Goal: Task Accomplishment & Management: Manage account settings

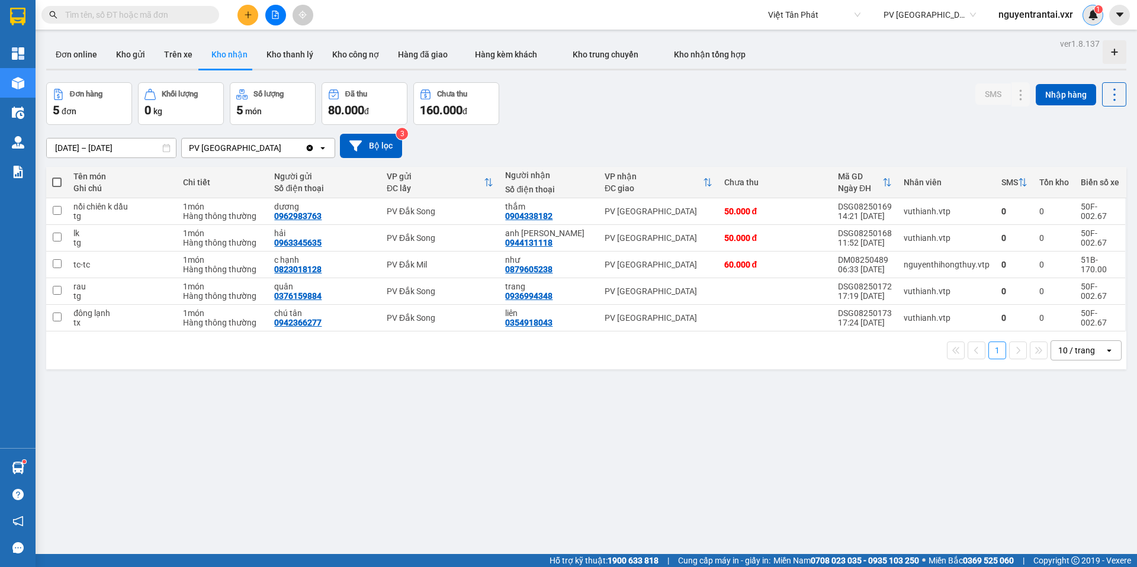
click at [1086, 19] on div "1" at bounding box center [1092, 15] width 21 height 21
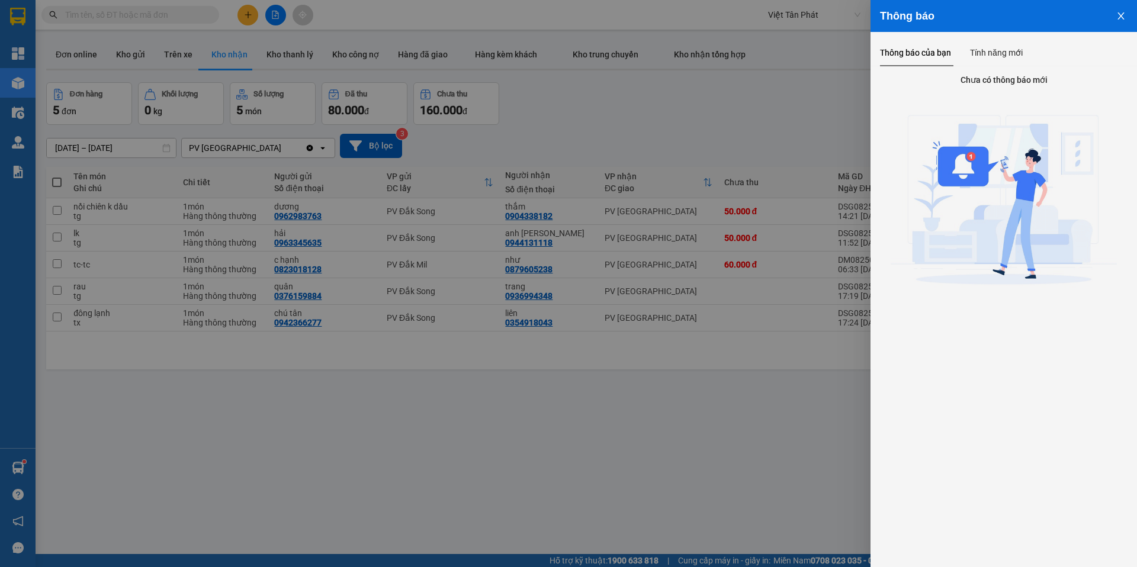
click at [1116, 17] on icon "close" at bounding box center [1120, 15] width 9 height 9
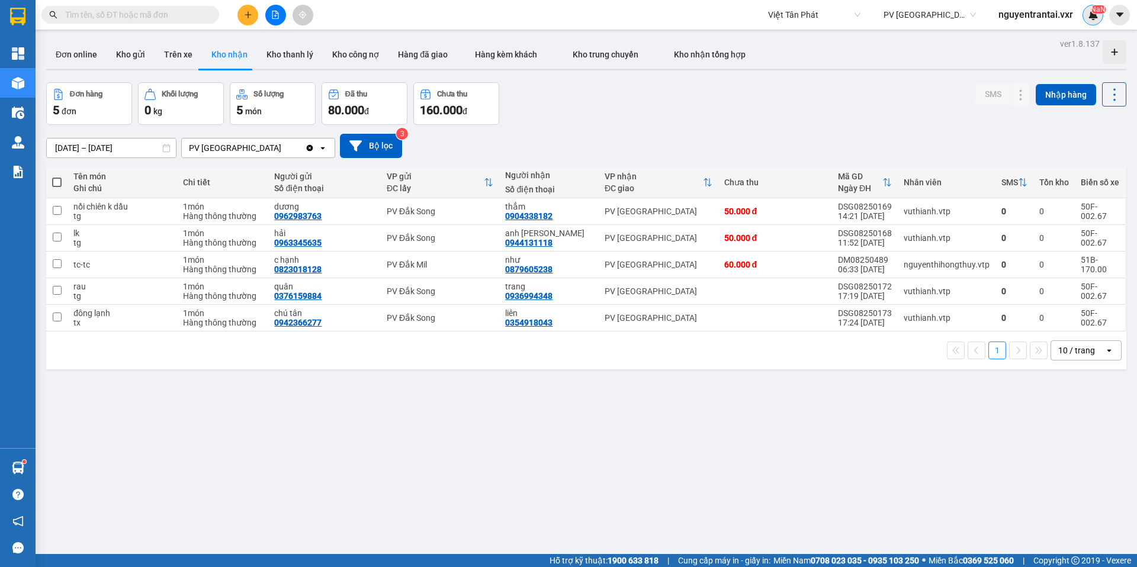
click at [1089, 17] on img at bounding box center [1093, 14] width 11 height 11
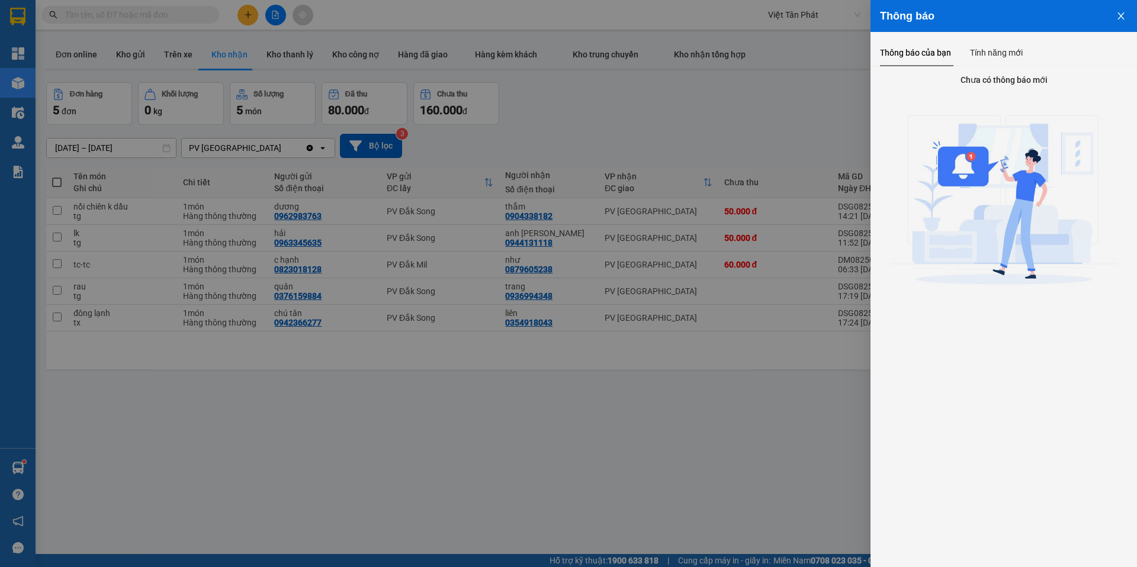
click at [1119, 15] on icon "close" at bounding box center [1120, 15] width 9 height 9
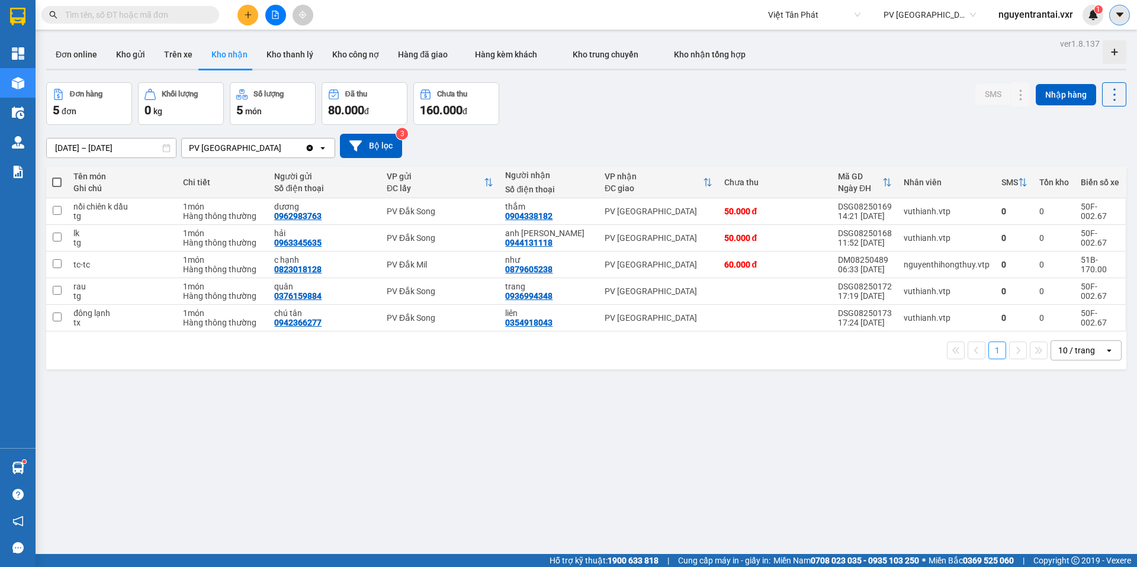
click at [1122, 12] on icon "caret-down" at bounding box center [1119, 14] width 11 height 11
click at [1076, 42] on div "Cấu hình nhà xe" at bounding box center [1088, 44] width 60 height 13
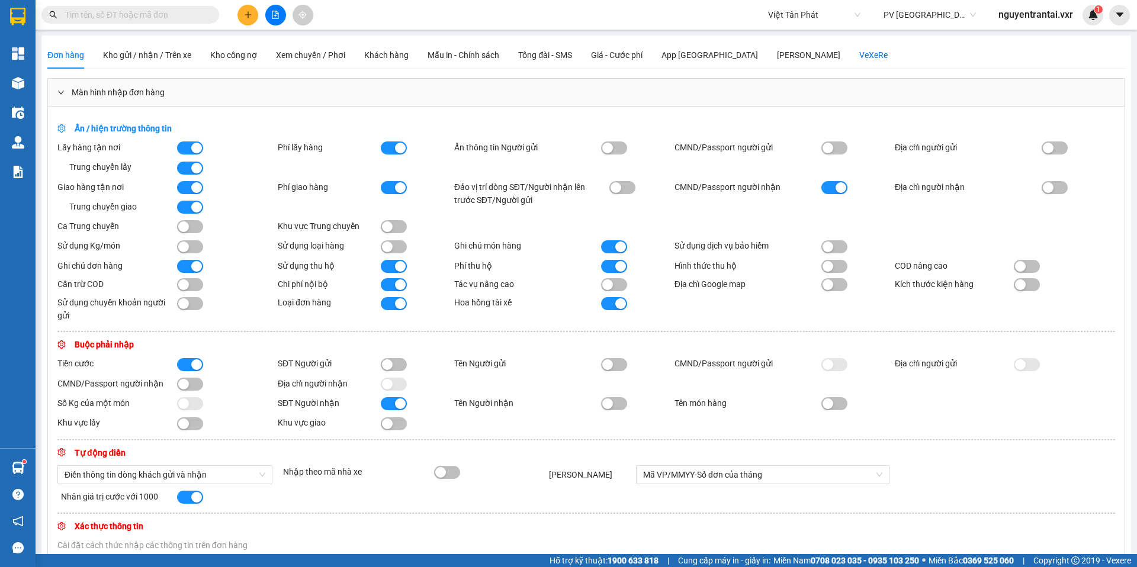
click at [859, 59] on div "VeXeRe" at bounding box center [873, 55] width 28 height 13
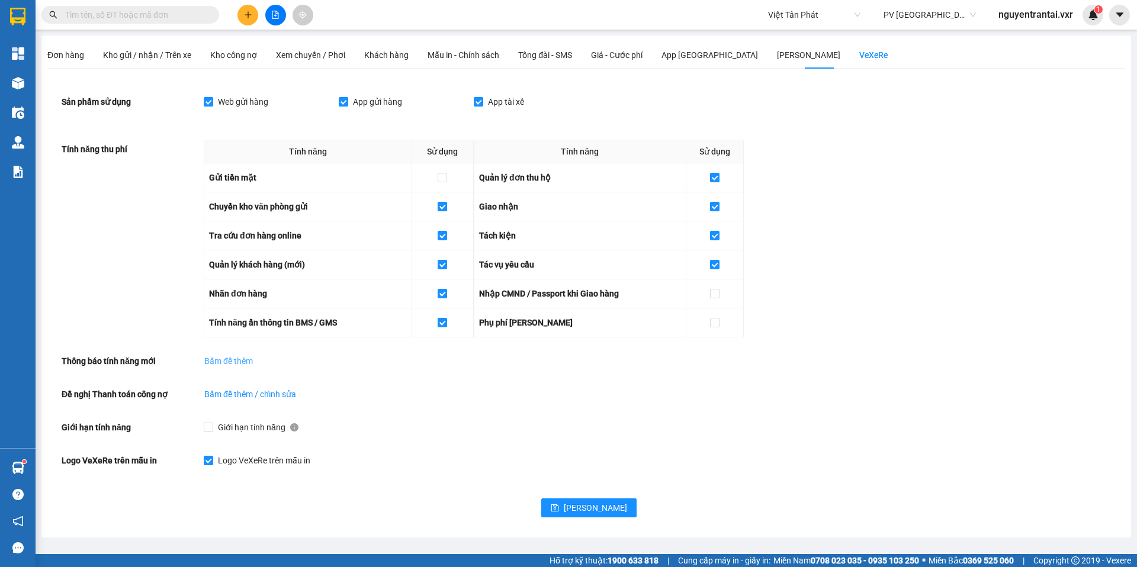
click at [227, 362] on span "Bấm để thêm" at bounding box center [228, 361] width 49 height 13
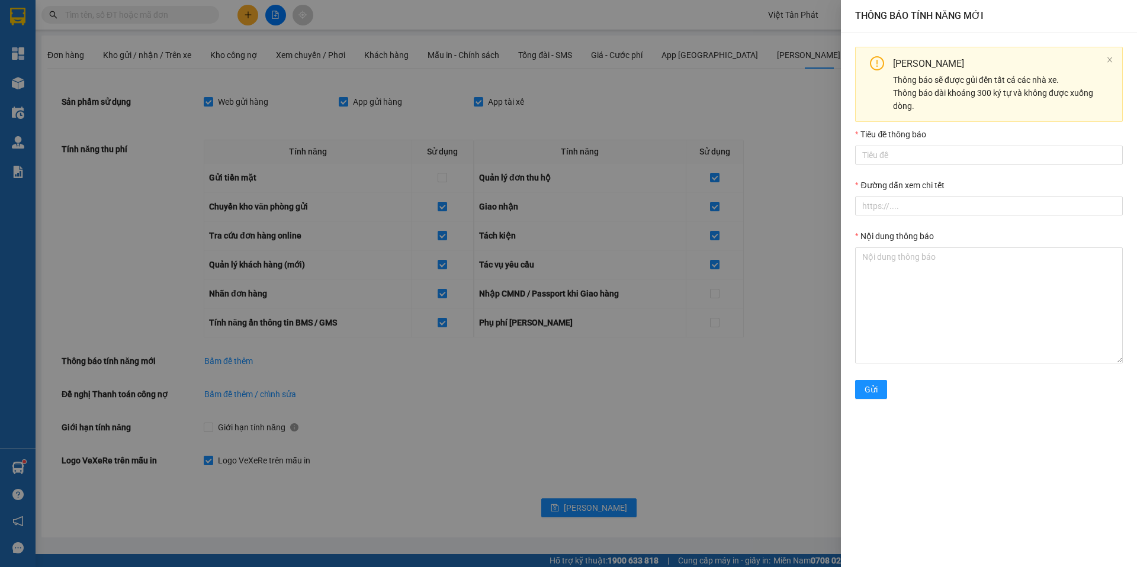
click at [763, 132] on div at bounding box center [568, 283] width 1137 height 567
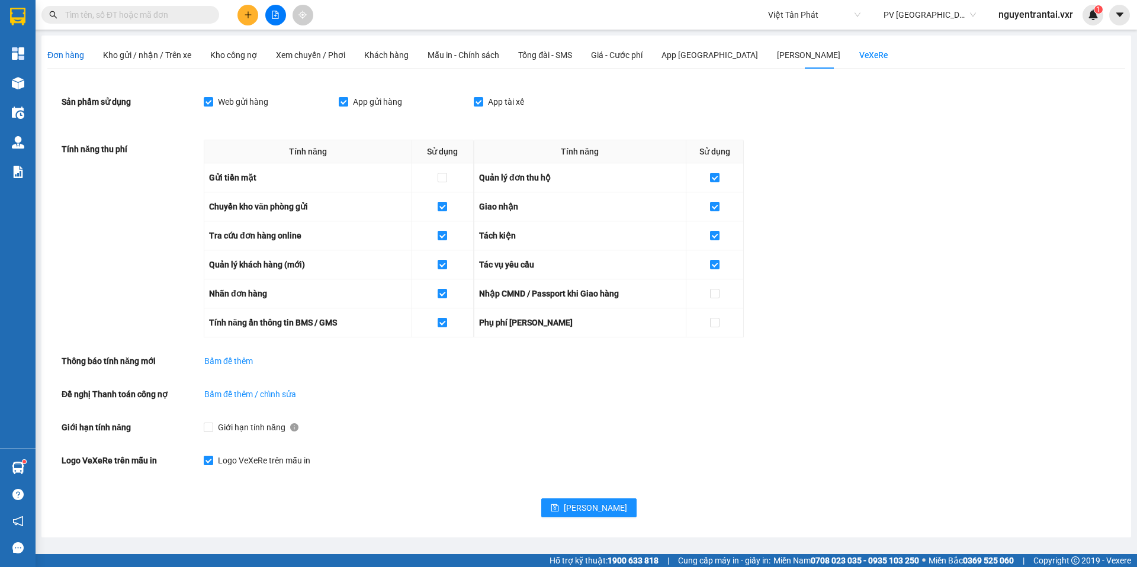
click at [78, 58] on span "Đơn hàng" at bounding box center [65, 54] width 37 height 9
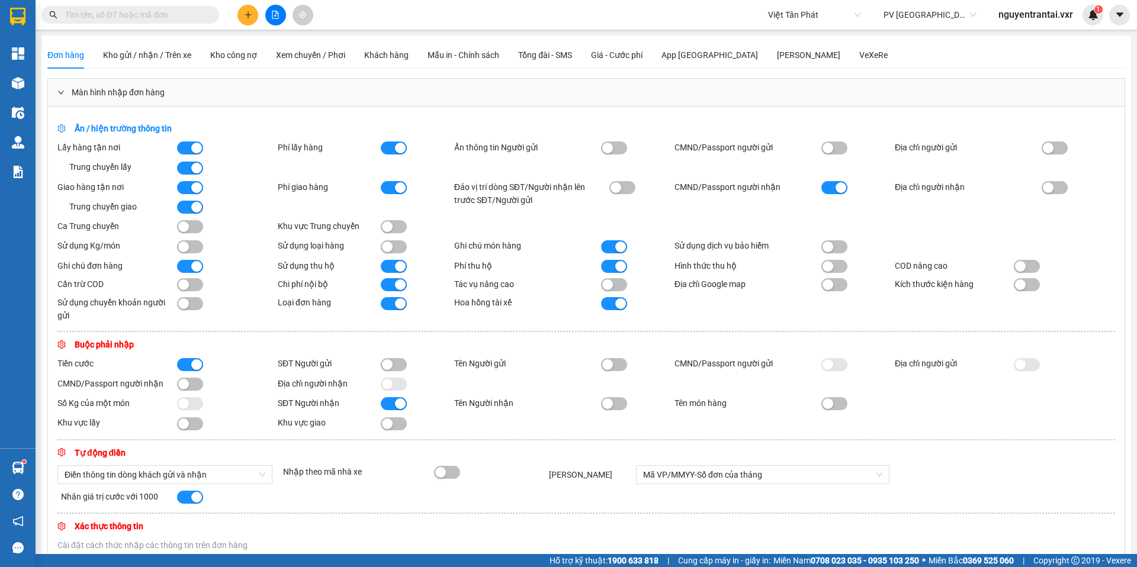
scroll to position [378, 0]
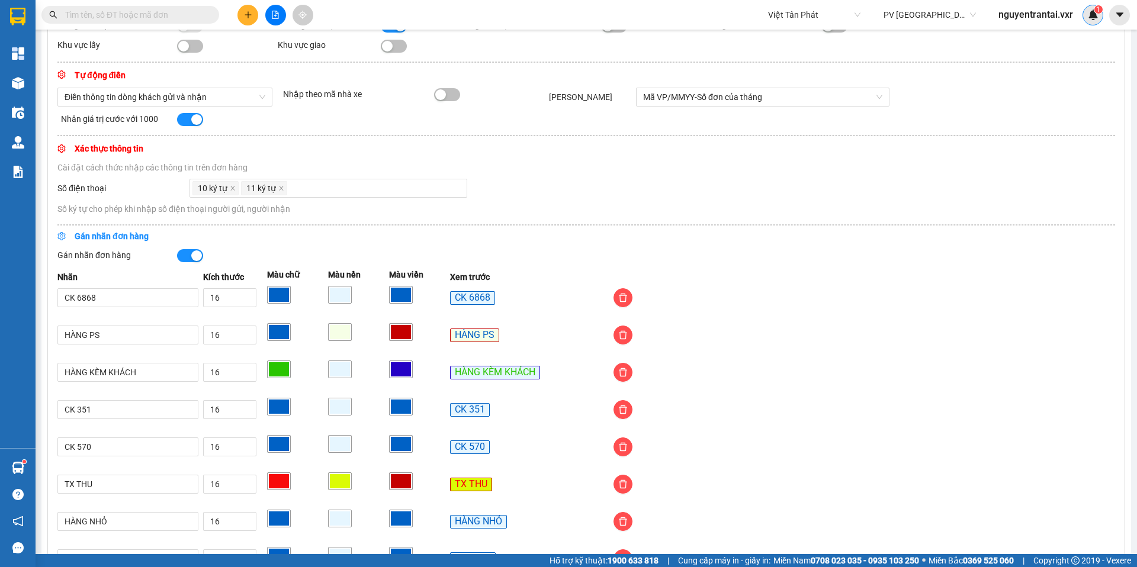
click at [1093, 15] on img at bounding box center [1093, 14] width 11 height 11
